Goal: Transaction & Acquisition: Purchase product/service

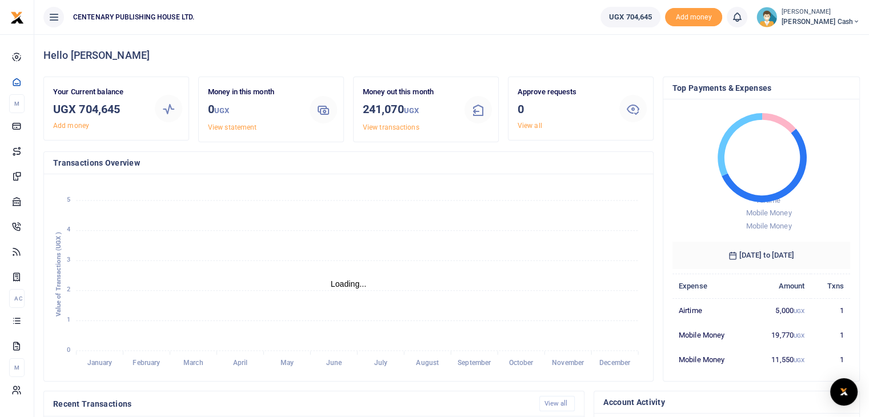
scroll to position [9, 9]
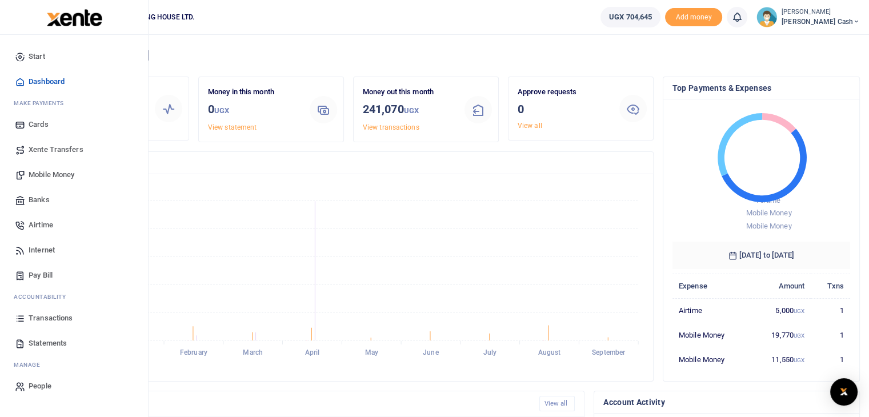
click at [73, 177] on span "Mobile Money" at bounding box center [52, 174] width 46 height 11
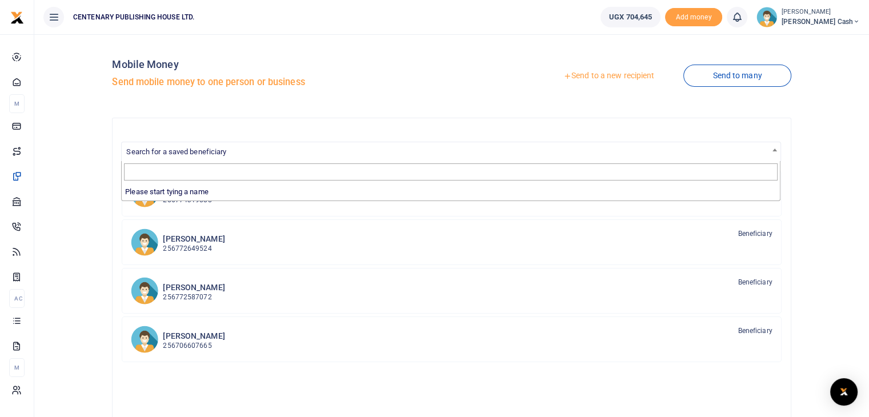
click at [169, 155] on span "Search for a saved beneficiary" at bounding box center [176, 151] width 100 height 9
type input "n"
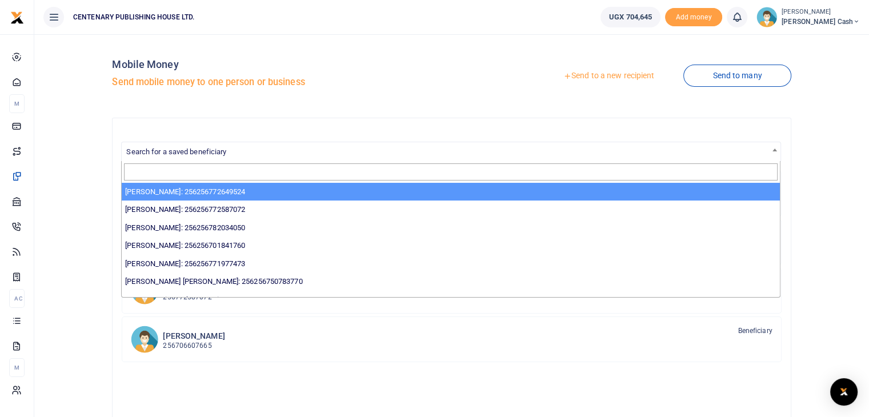
click at [633, 76] on link "Send to a new recipient" at bounding box center [608, 76] width 149 height 21
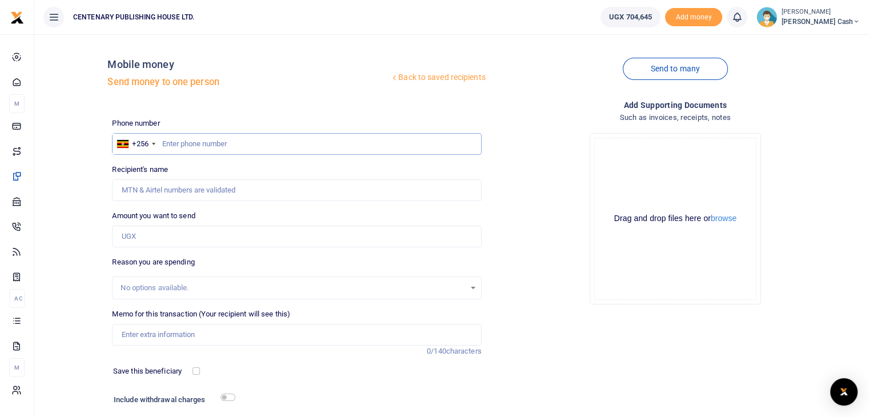
click at [169, 151] on input "text" at bounding box center [296, 144] width 369 height 22
type input "770346967"
type input "Moureen Nalubowa"
type input "770346967"
click at [154, 237] on input "Amount you want to send" at bounding box center [296, 237] width 369 height 22
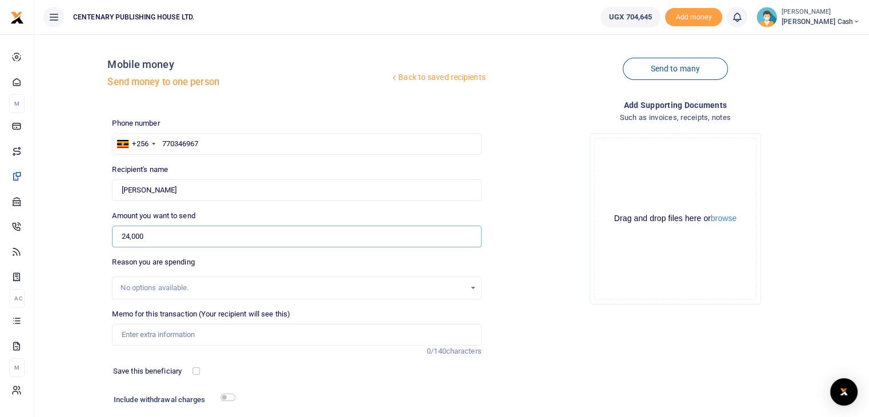
type input "24,000"
click at [145, 341] on input "Memo for this transaction (Your recipient will see this)" at bounding box center [296, 335] width 369 height 22
type input "Transport charges to goodshed and buspark"
click at [190, 371] on div "Save this beneficiary" at bounding box center [154, 371] width 91 height 11
click at [198, 373] on input "checkbox" at bounding box center [196, 370] width 7 height 7
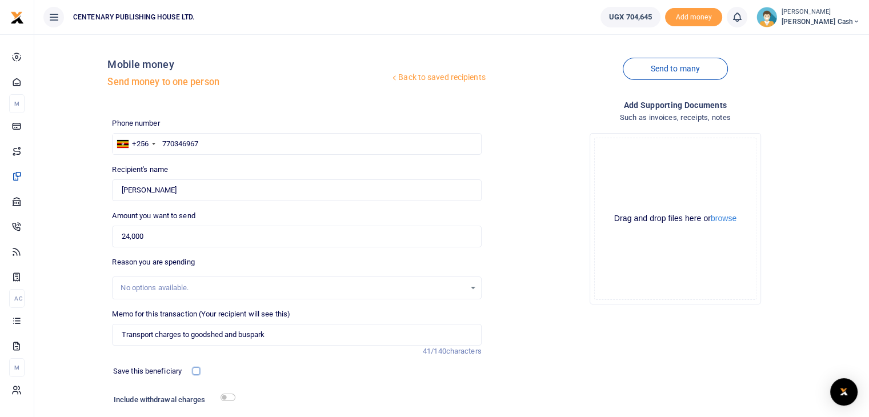
checkbox input "true"
click at [224, 395] on input "checkbox" at bounding box center [228, 397] width 15 height 7
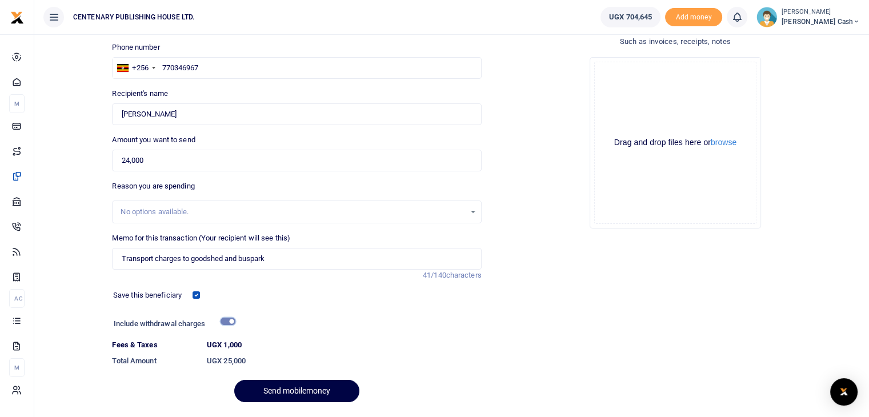
scroll to position [109, 0]
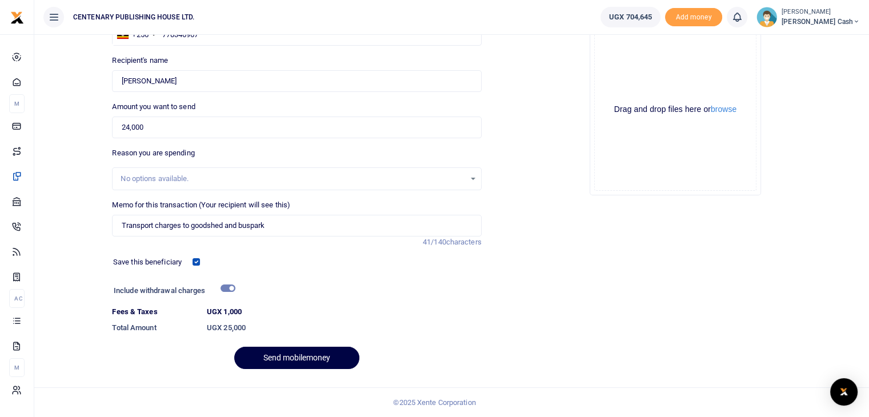
drag, startPoint x: 234, startPoint y: 291, endPoint x: 229, endPoint y: 286, distance: 7.3
click at [235, 287] on div at bounding box center [345, 292] width 220 height 18
click at [232, 290] on input "checkbox" at bounding box center [228, 288] width 15 height 7
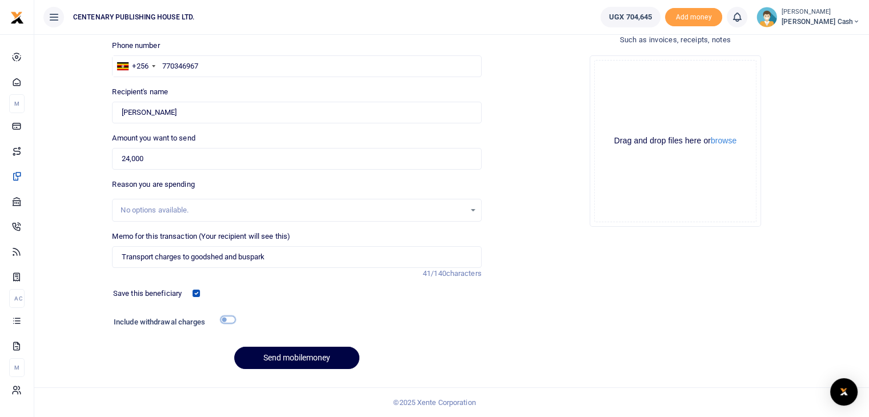
click at [226, 321] on input "checkbox" at bounding box center [228, 319] width 15 height 7
checkbox input "true"
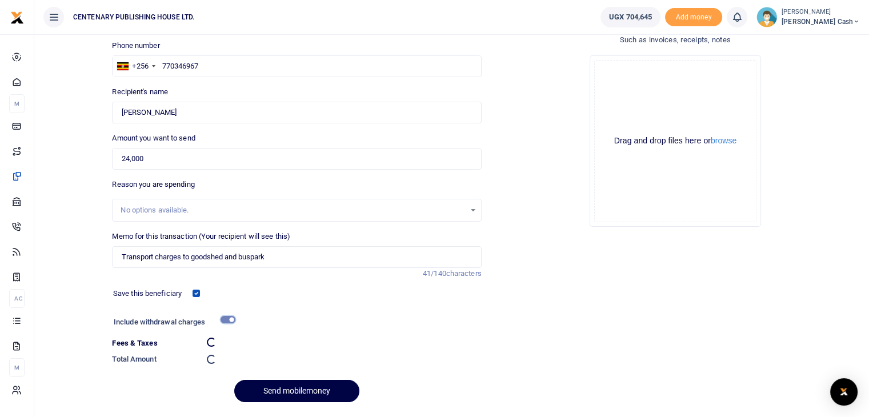
scroll to position [109, 0]
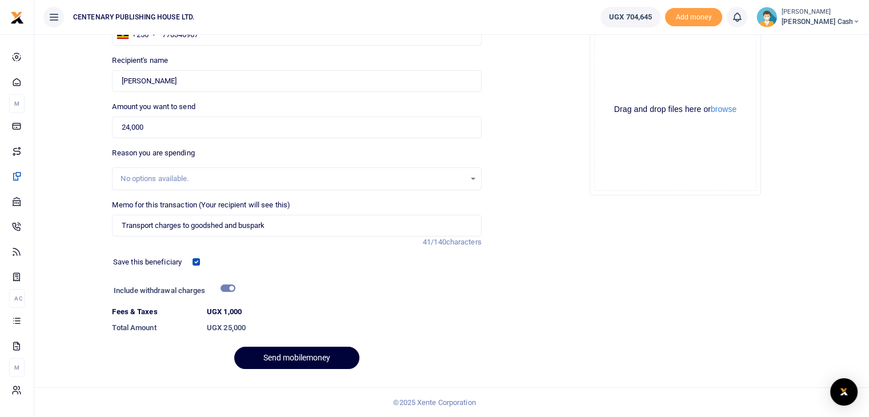
click at [304, 359] on button "Send mobilemoney" at bounding box center [296, 358] width 125 height 22
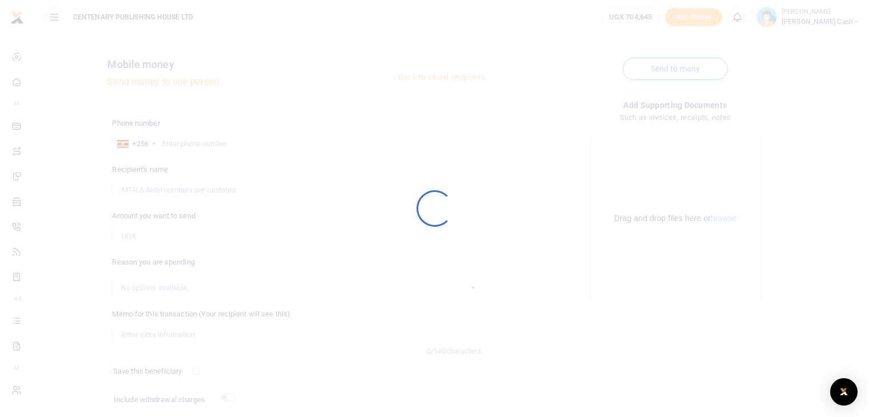
scroll to position [78, 0]
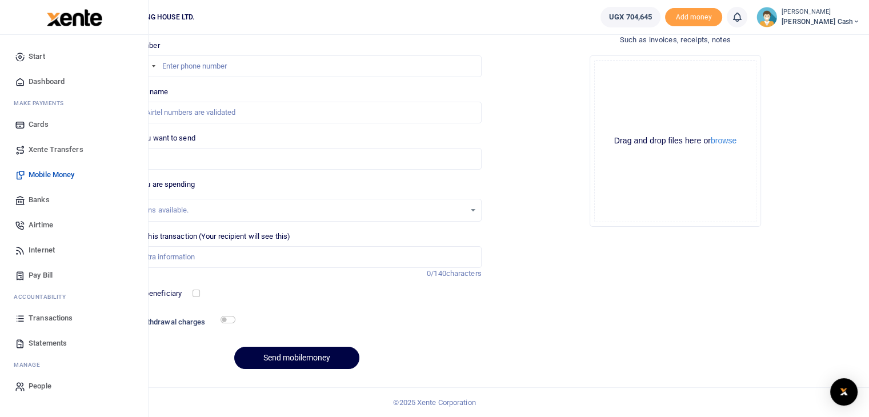
click at [41, 86] on span "Dashboard" at bounding box center [47, 81] width 36 height 11
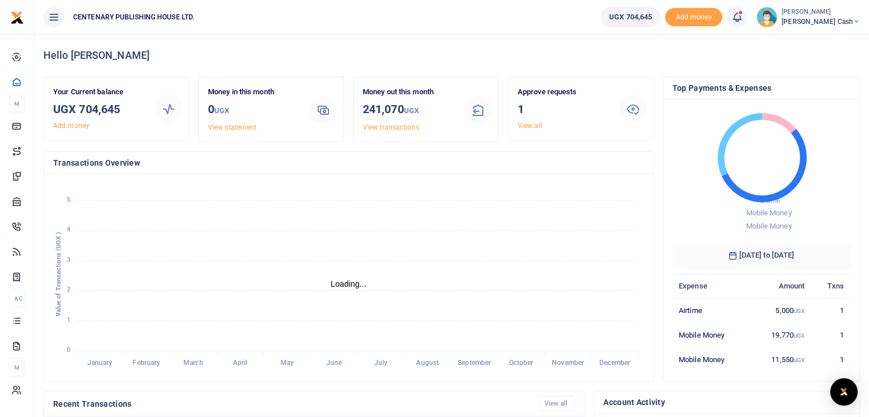
scroll to position [9, 9]
